Goal: Task Accomplishment & Management: Use online tool/utility

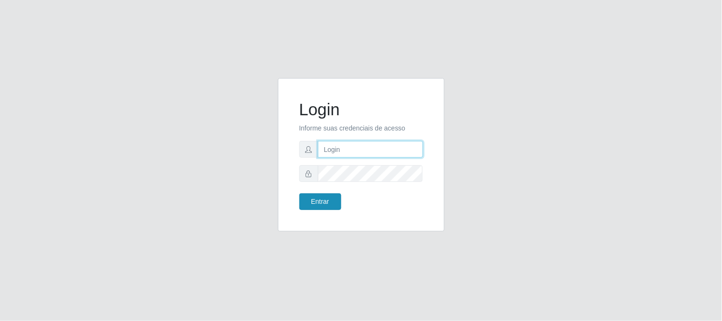
type input "elvis@casatudo"
click at [322, 198] on button "Entrar" at bounding box center [320, 201] width 42 height 17
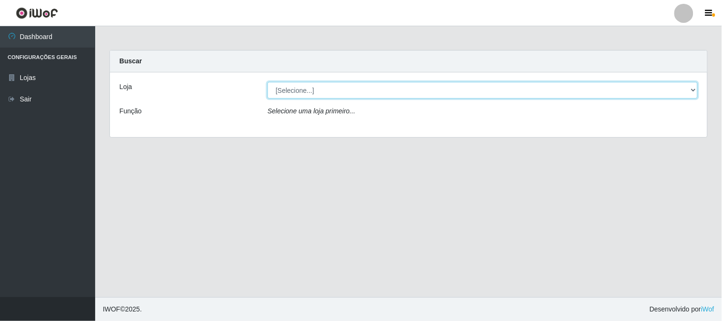
click at [695, 87] on select "[Selecione...] Casatudo BR" at bounding box center [482, 90] width 430 height 17
select select "197"
click at [267, 82] on select "[Selecione...] Casatudo BR" at bounding box center [482, 90] width 430 height 17
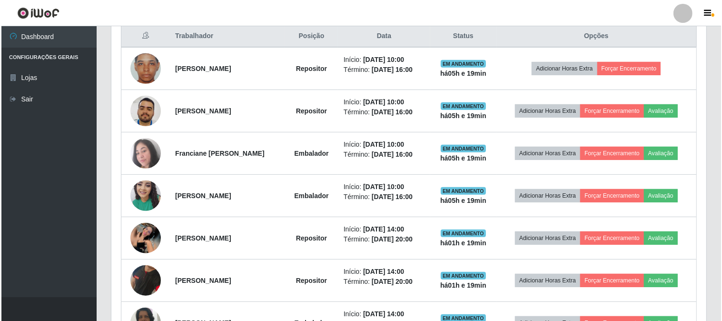
scroll to position [476, 0]
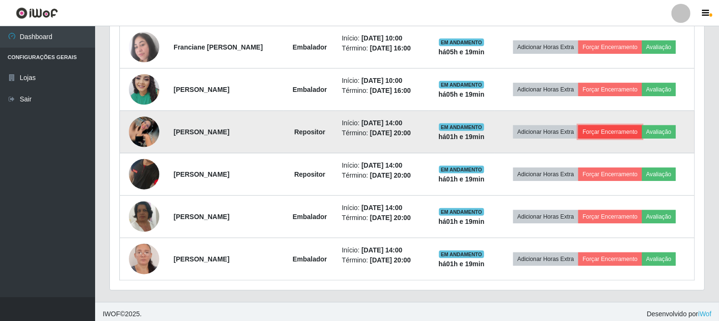
click at [624, 132] on button "Forçar Encerramento" at bounding box center [611, 131] width 64 height 13
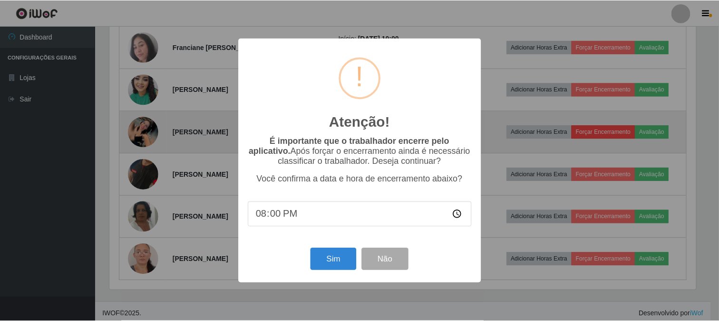
scroll to position [197, 589]
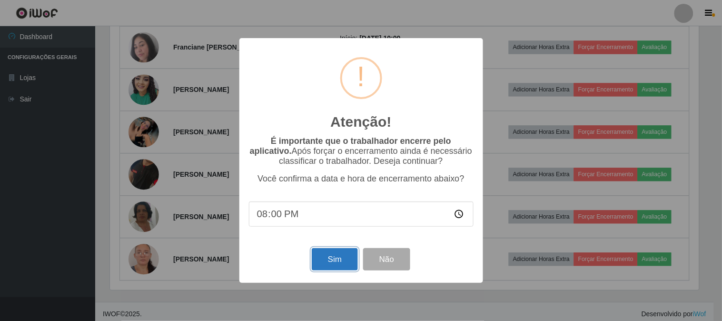
click at [333, 261] on button "Sim" at bounding box center [335, 259] width 46 height 22
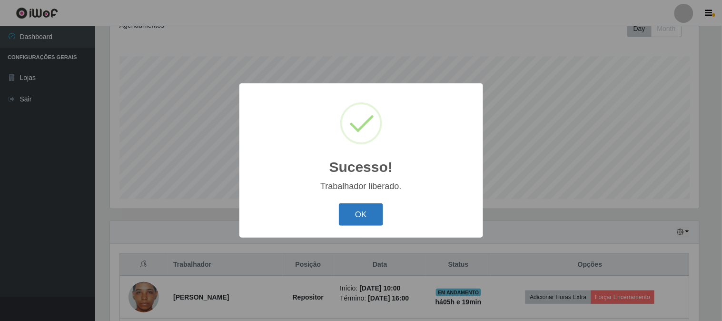
click at [368, 213] on button "OK" at bounding box center [361, 214] width 44 height 22
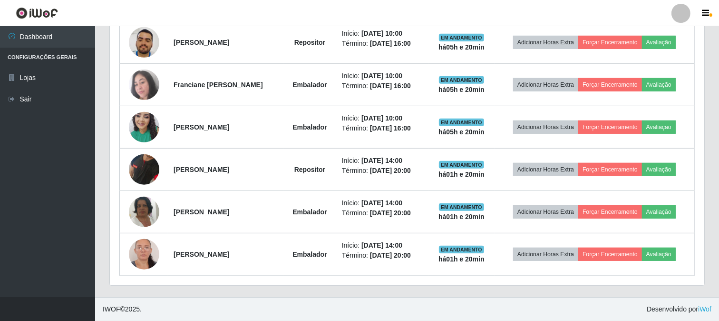
scroll to position [227, 0]
